Goal: Transaction & Acquisition: Obtain resource

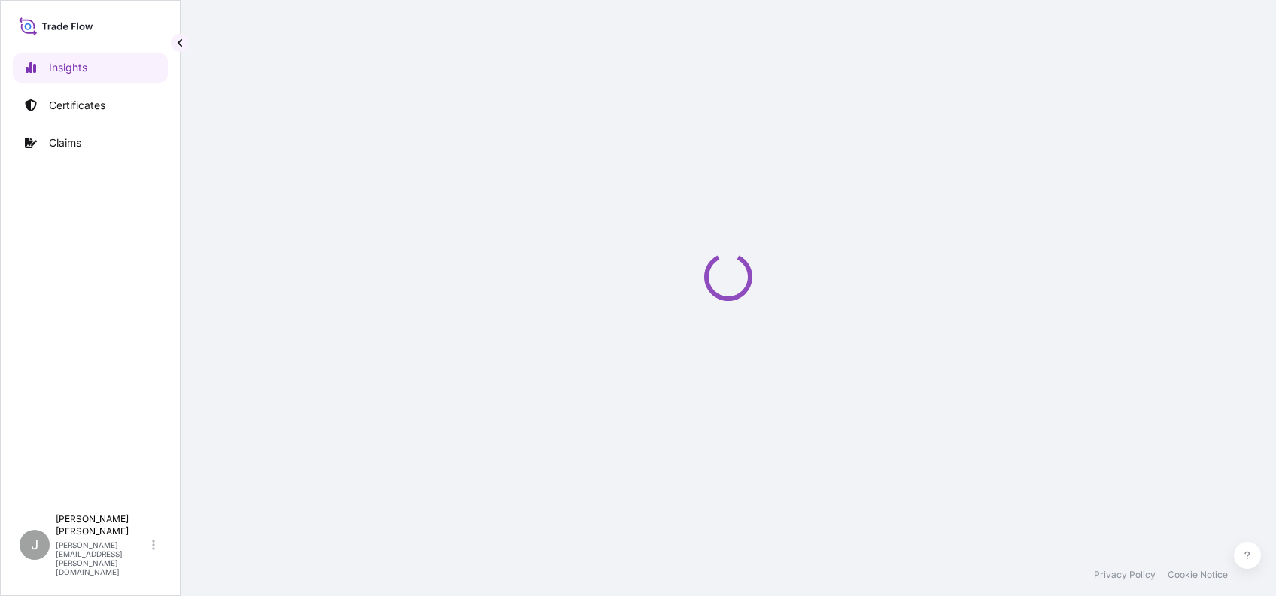
select select "2025"
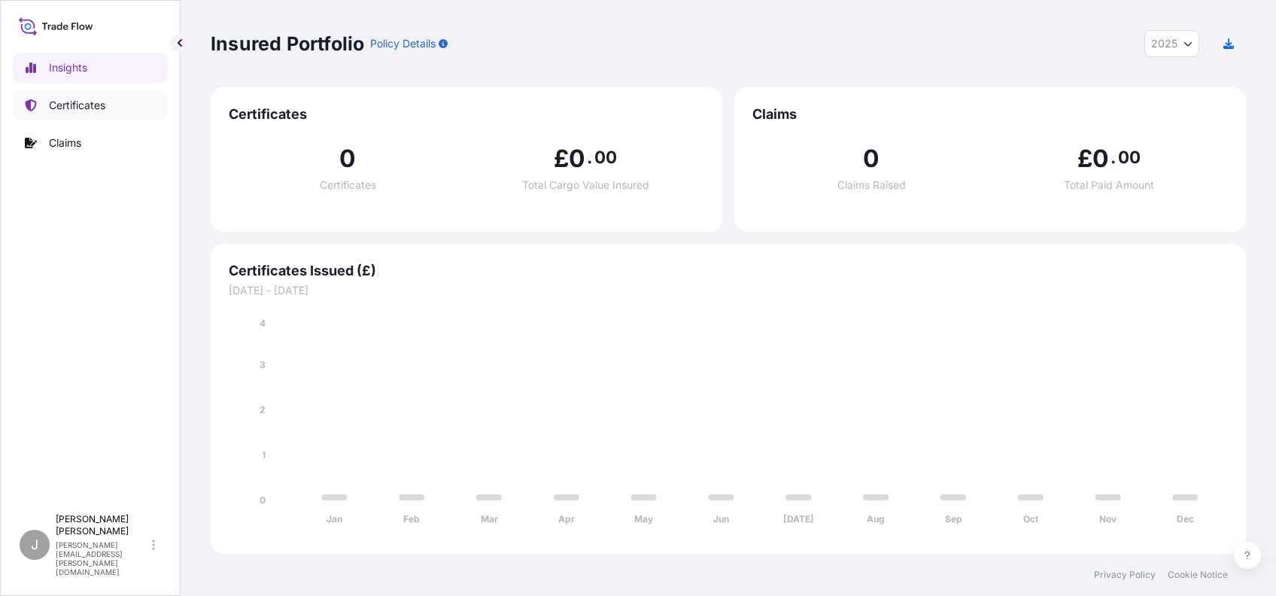
click at [71, 101] on p "Certificates" at bounding box center [77, 105] width 56 height 15
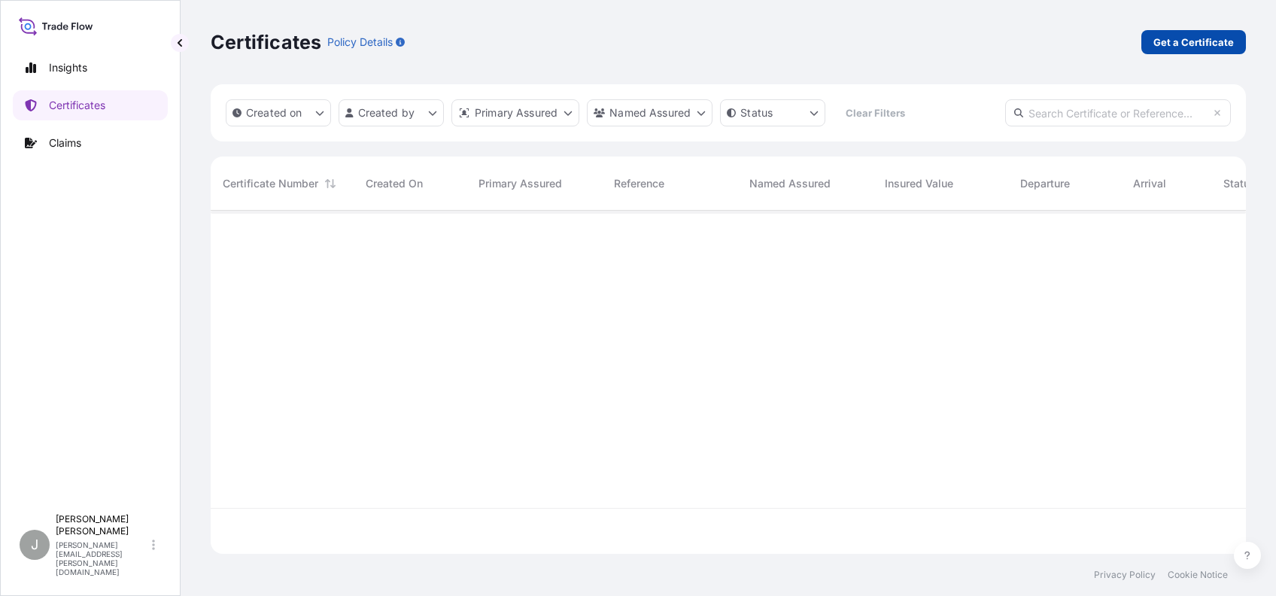
scroll to position [382, 1020]
click at [1192, 40] on p "Get a Certificate" at bounding box center [1194, 42] width 81 height 15
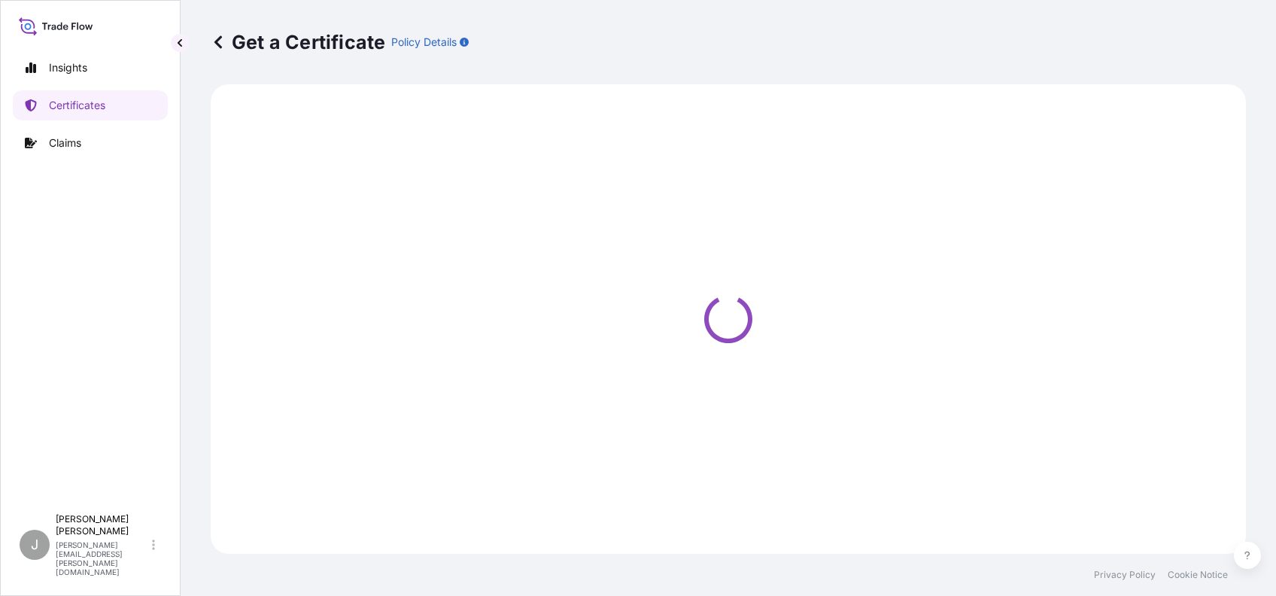
select select "Sea"
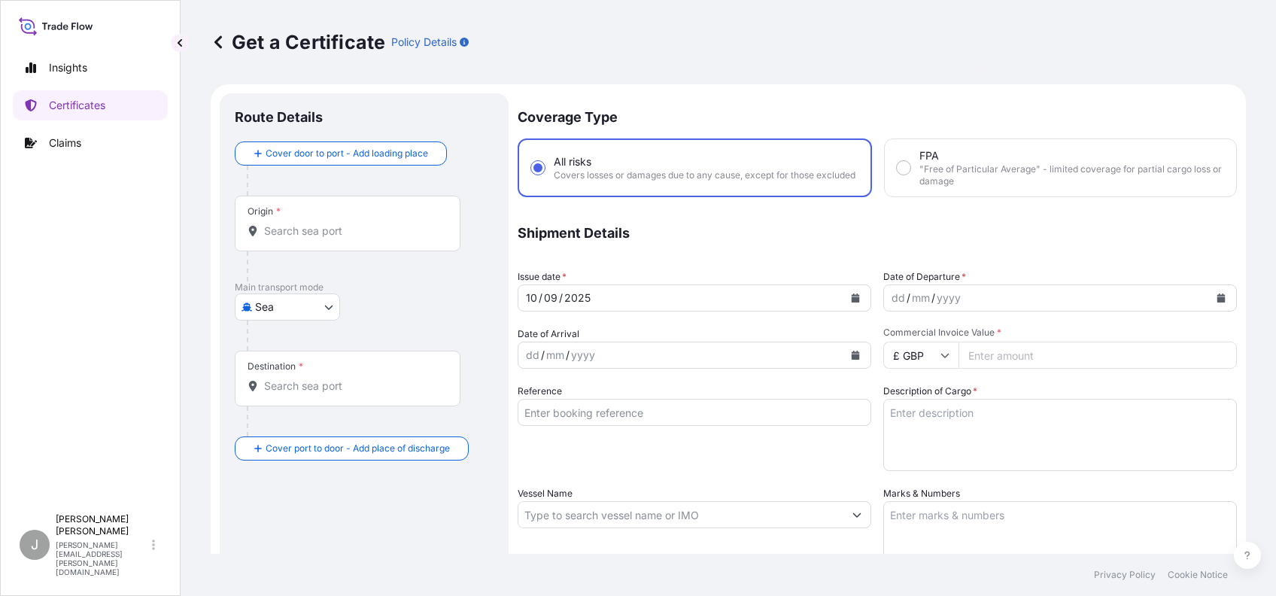
click at [316, 230] on input "Origin *" at bounding box center [353, 231] width 178 height 15
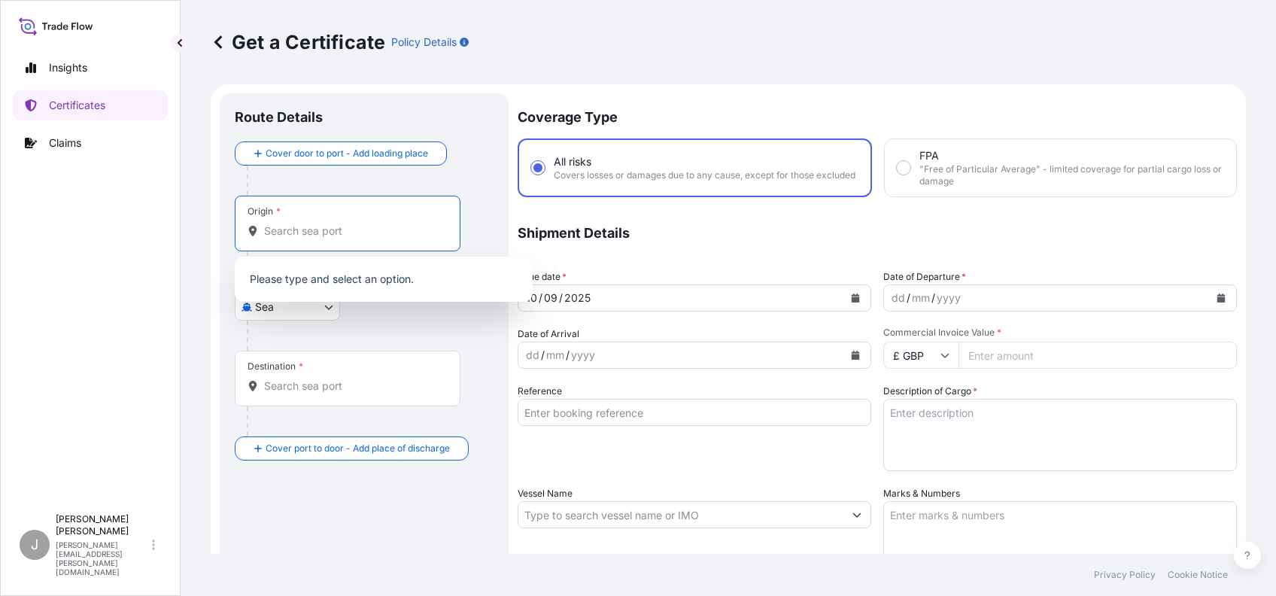
click at [316, 235] on input "Origin *" at bounding box center [353, 231] width 178 height 15
click at [277, 379] on input "Destination *" at bounding box center [353, 386] width 178 height 15
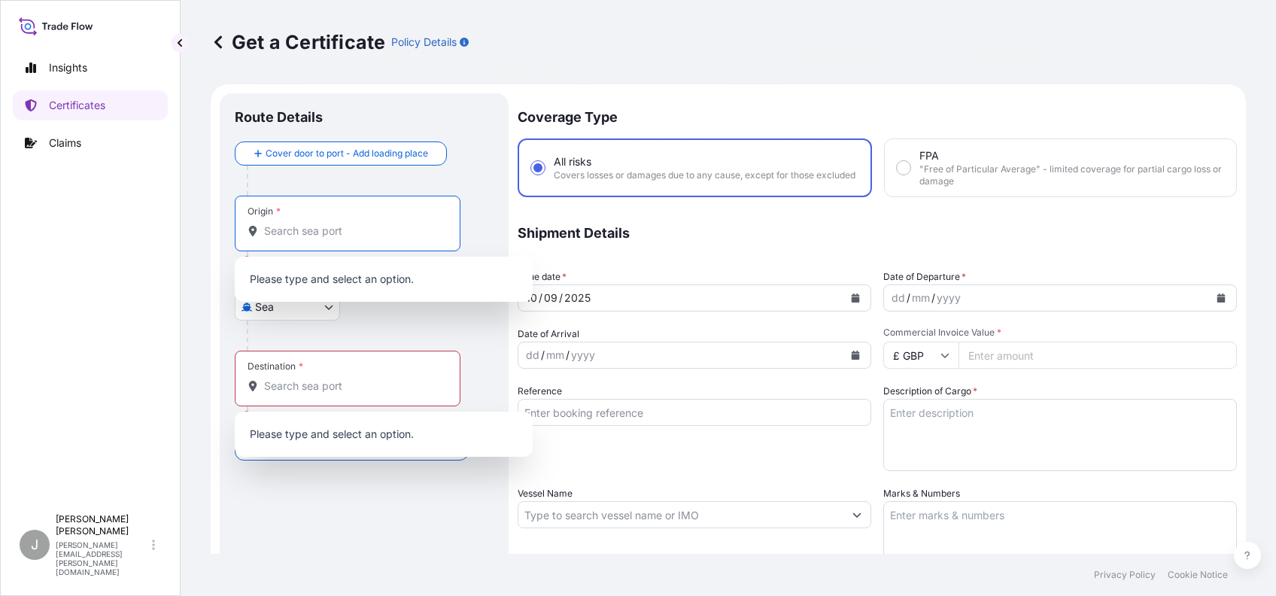
click at [284, 233] on input "Origin * Please select an origin" at bounding box center [353, 231] width 178 height 15
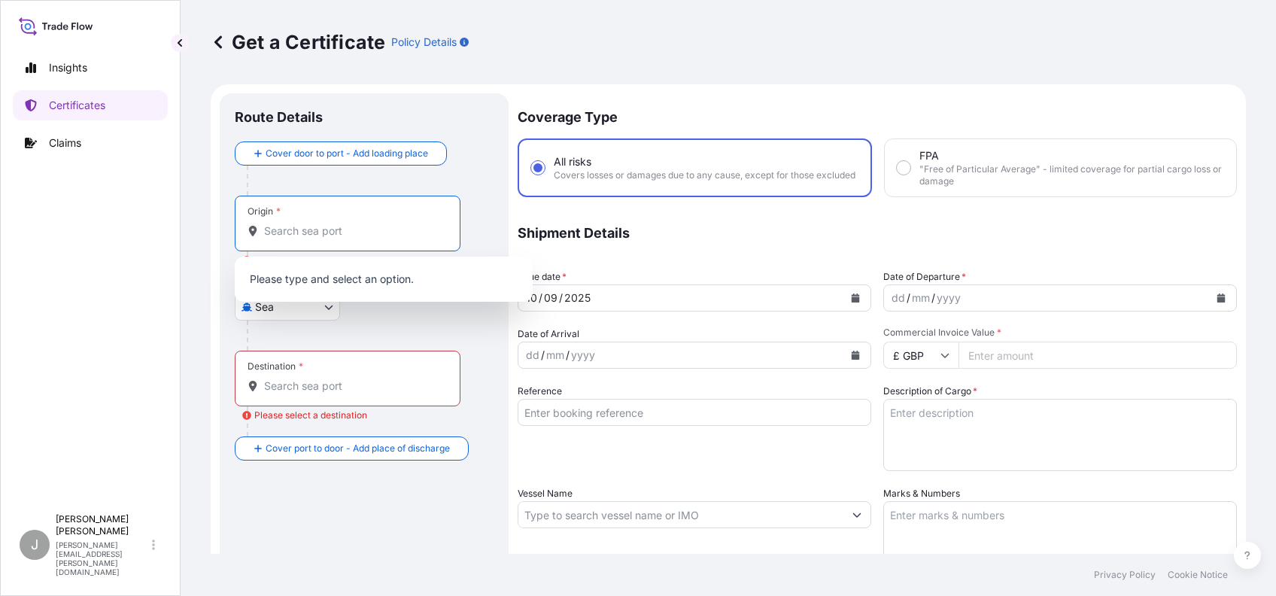
click at [430, 316] on div "Main transport mode Sea Sea Air Road Rail" at bounding box center [364, 315] width 259 height 69
